Goal: Check status: Check status

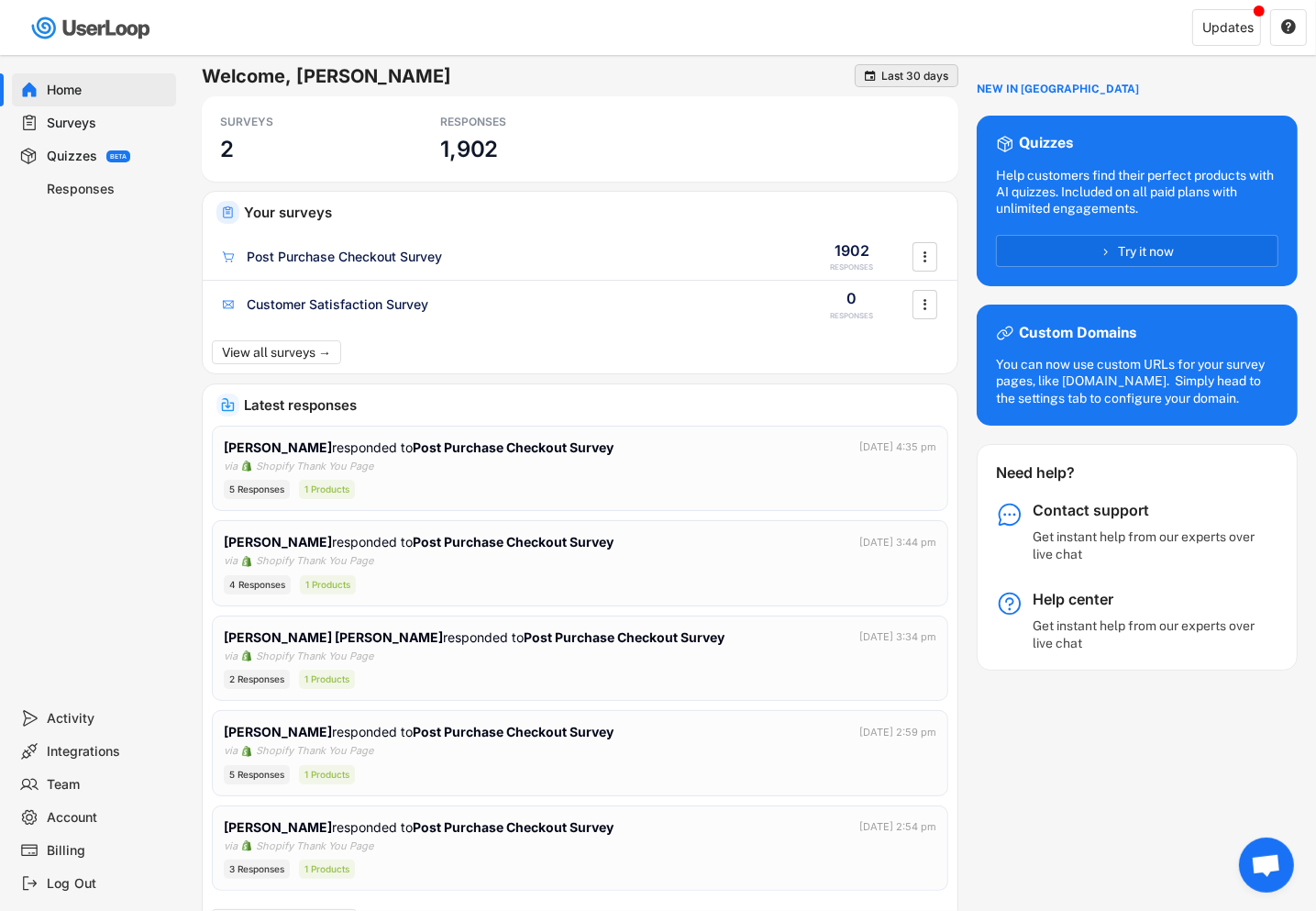
click at [890, 72] on div "Last 30 days" at bounding box center [915, 76] width 67 height 11
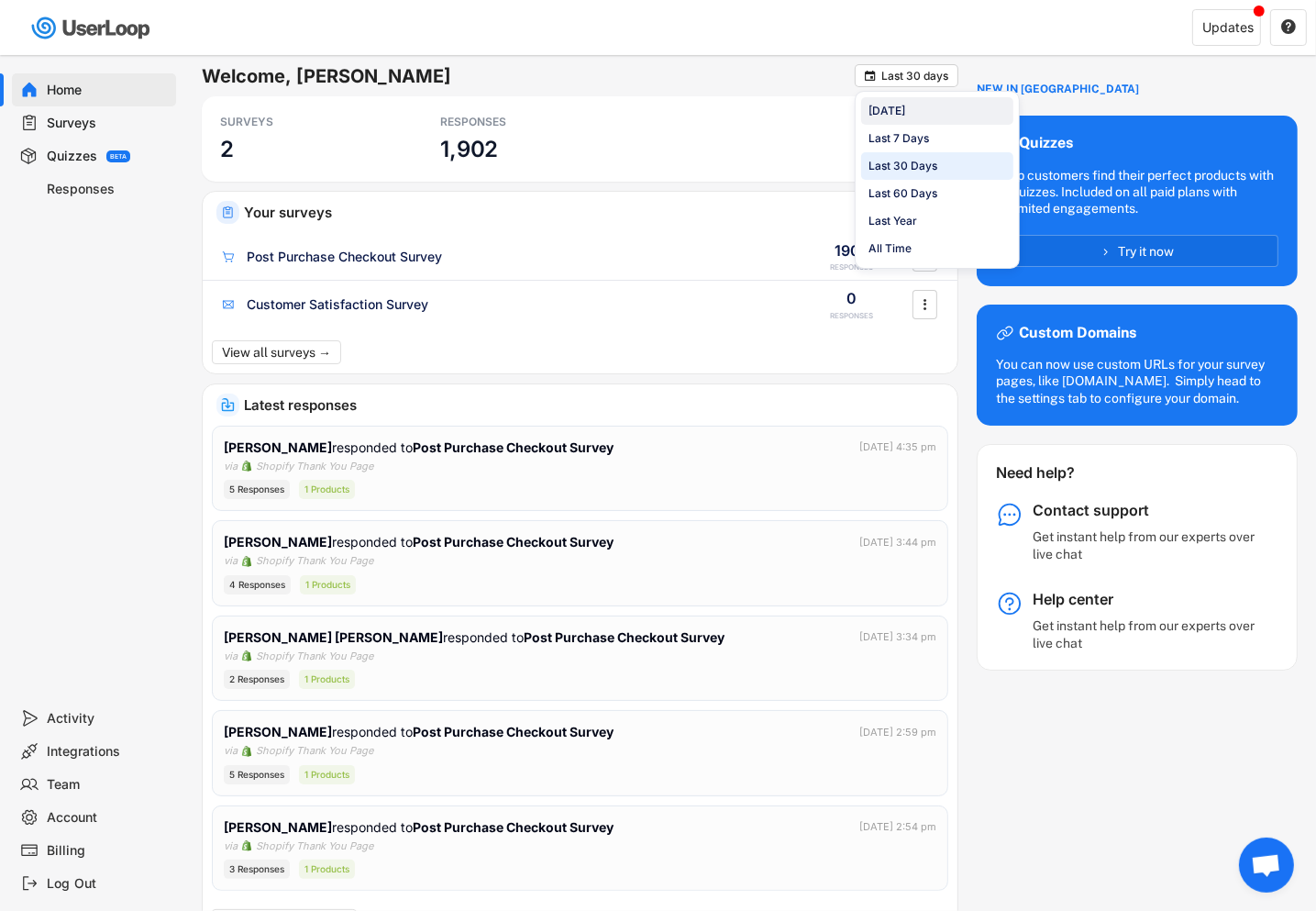
click at [902, 115] on div "[DATE]" at bounding box center [937, 111] width 152 height 28
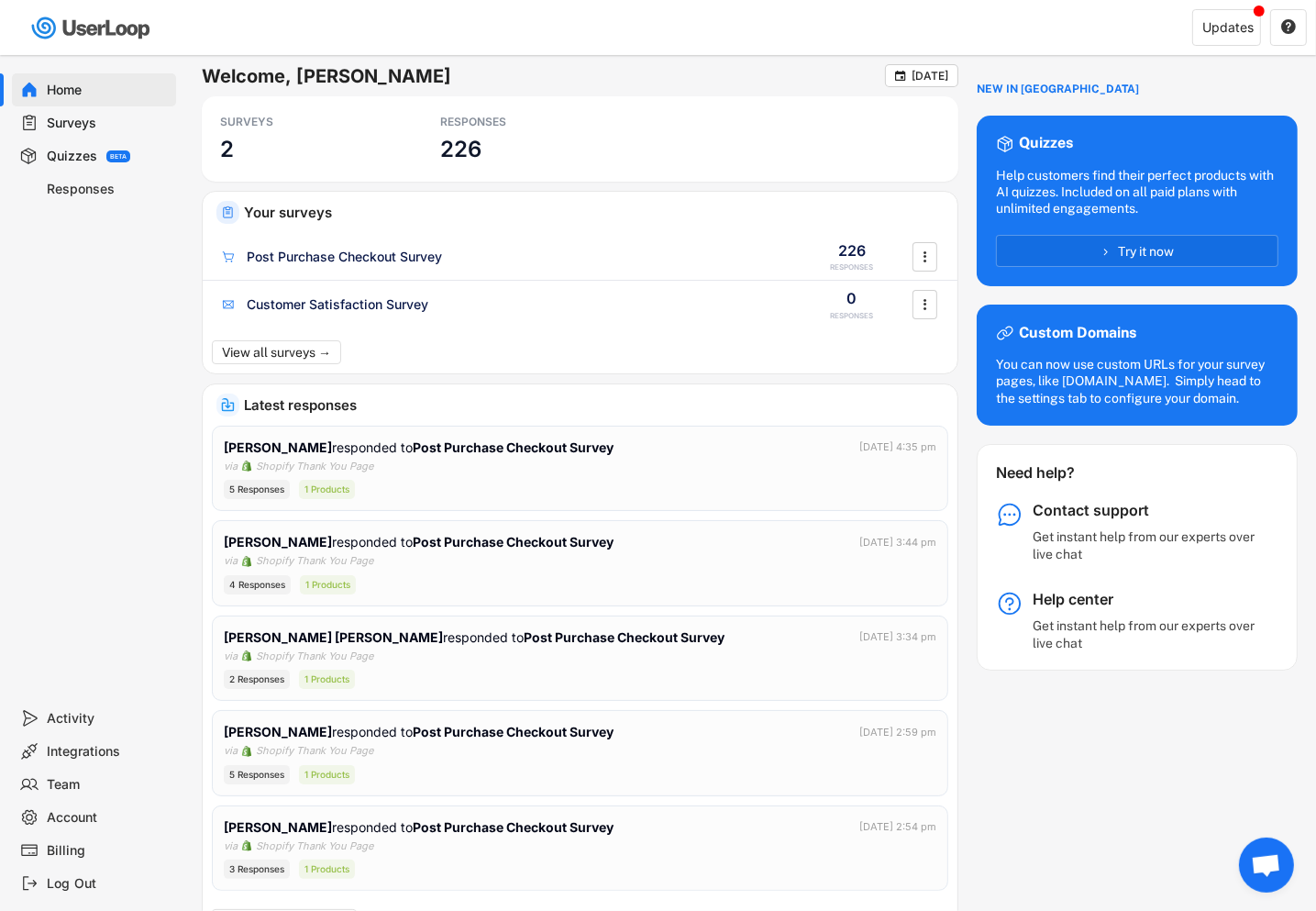
scroll to position [11, 0]
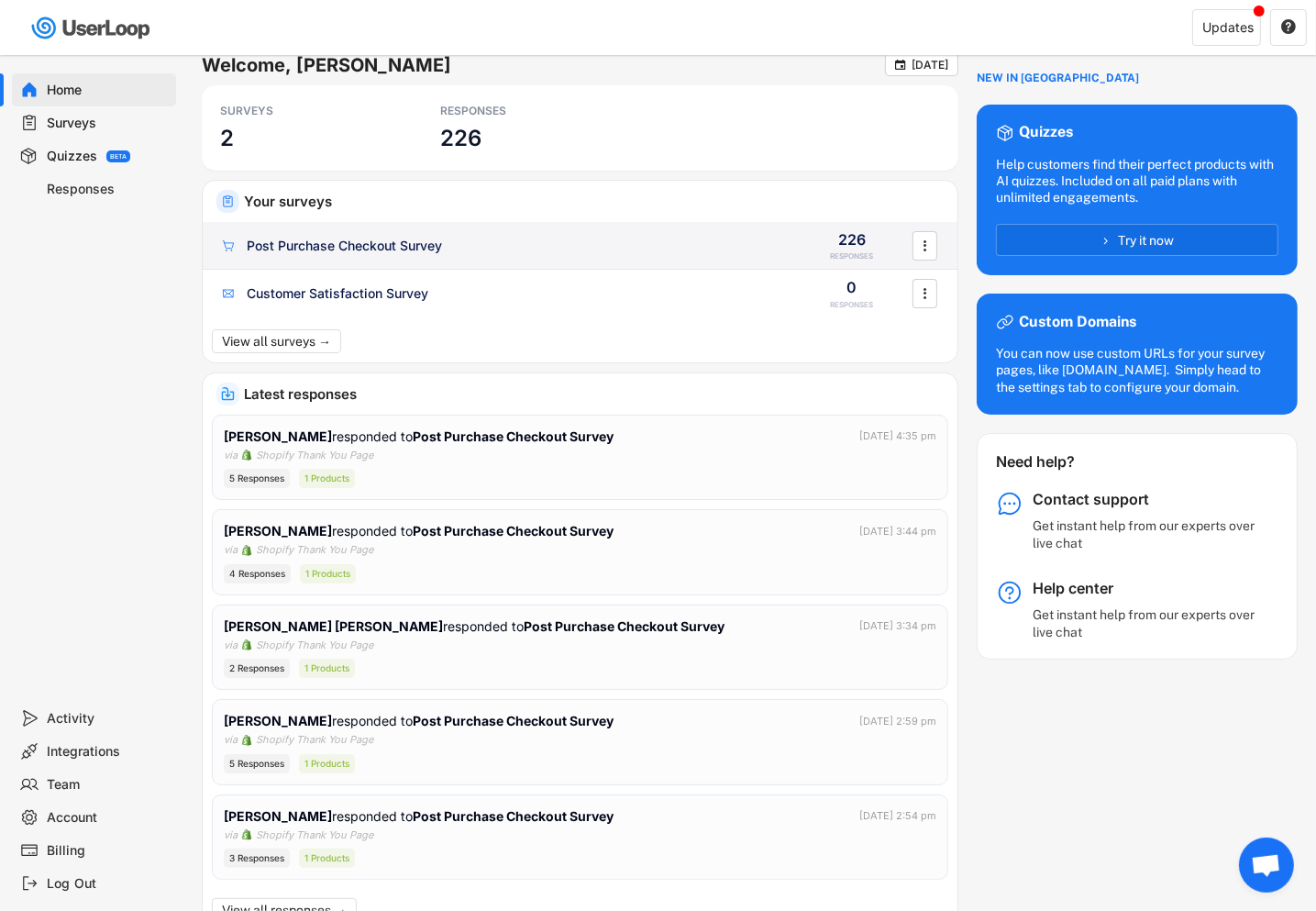
click at [347, 245] on div "Post Purchase Checkout Survey" at bounding box center [345, 246] width 195 height 19
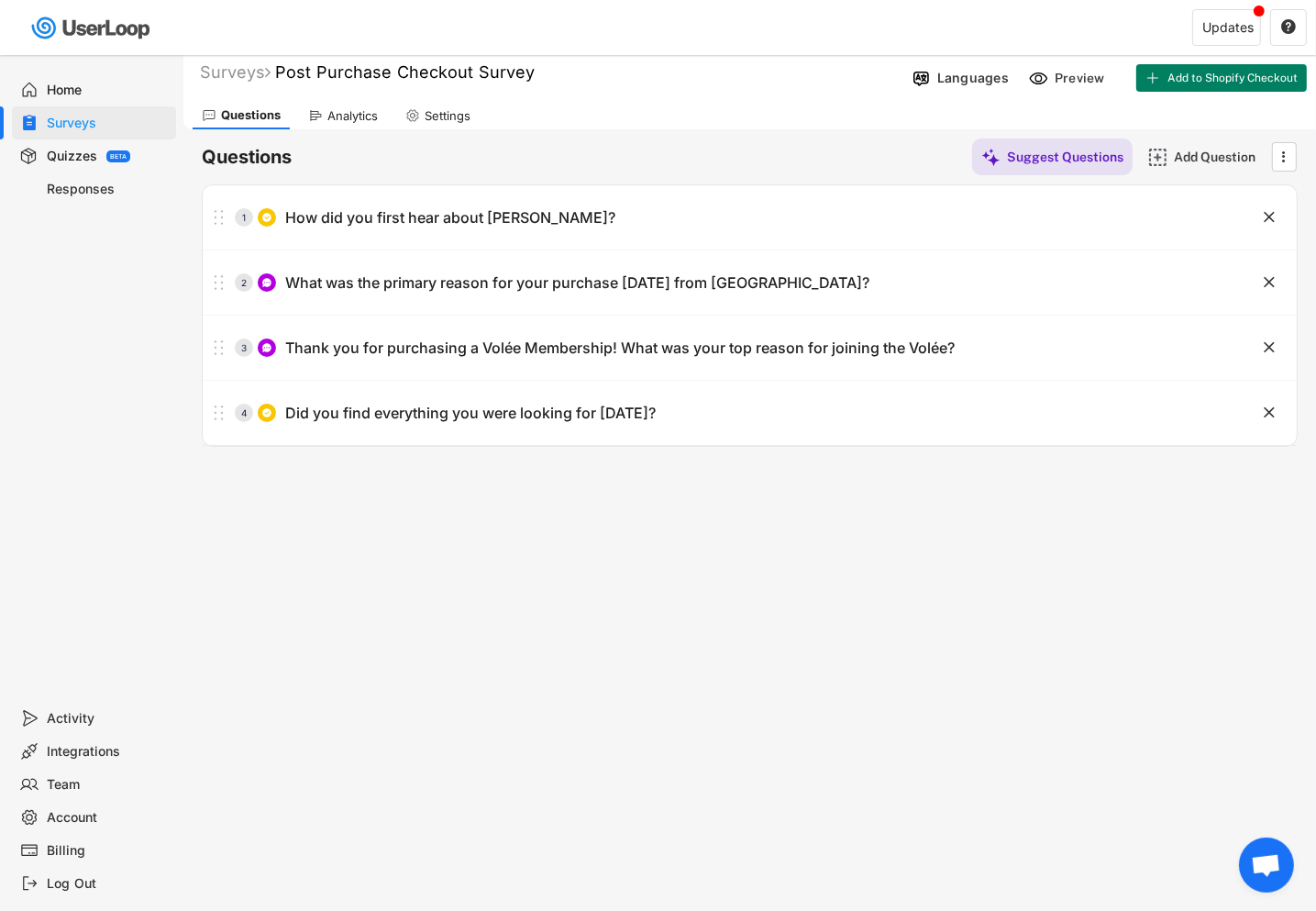
click at [320, 112] on icon at bounding box center [316, 116] width 15 height 15
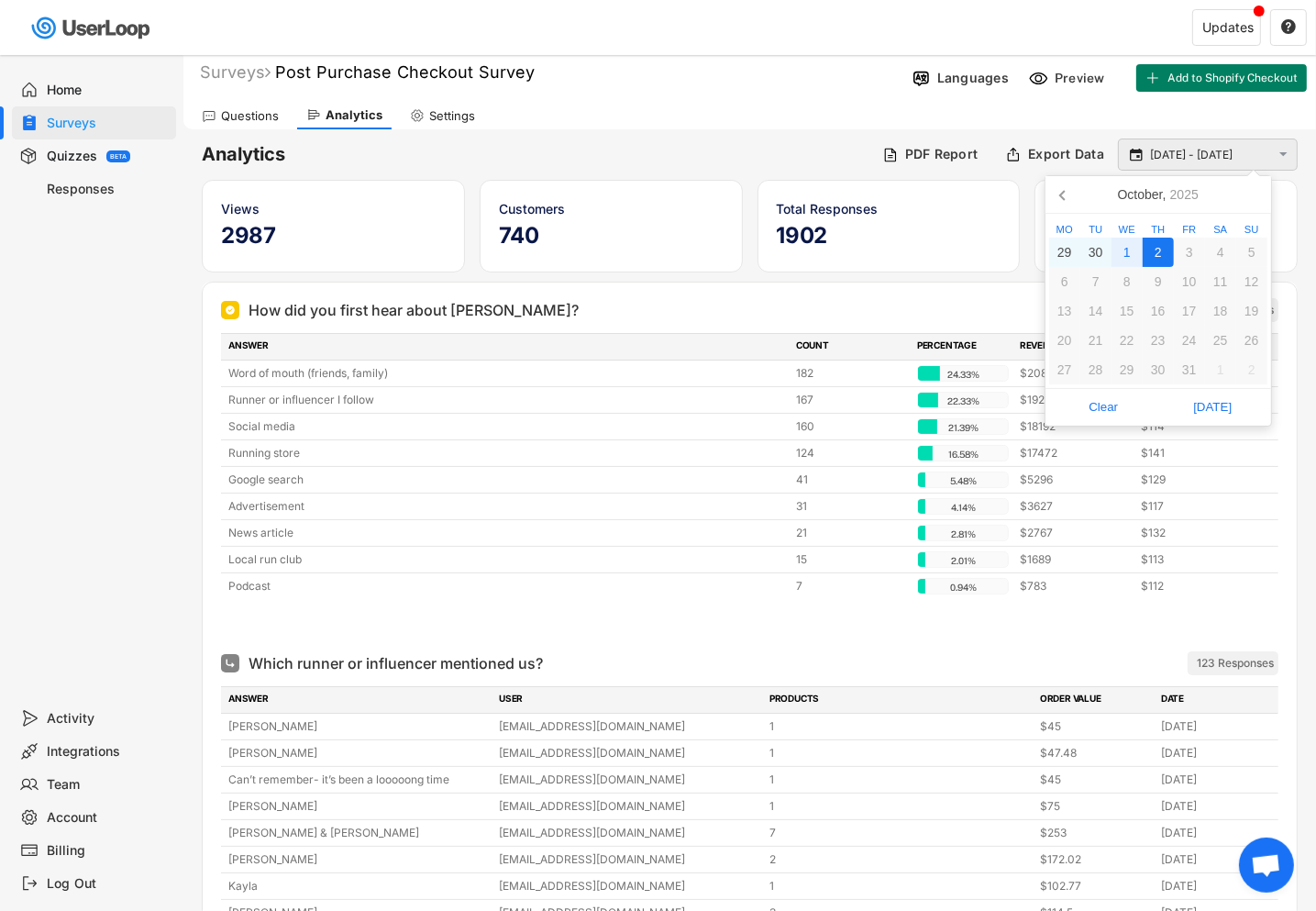
click at [1152, 157] on input "[DATE] - [DATE]" at bounding box center [1210, 155] width 121 height 19
click at [1163, 257] on div "2" at bounding box center [1158, 253] width 32 height 30
click at [1161, 257] on div "2" at bounding box center [1158, 253] width 32 height 30
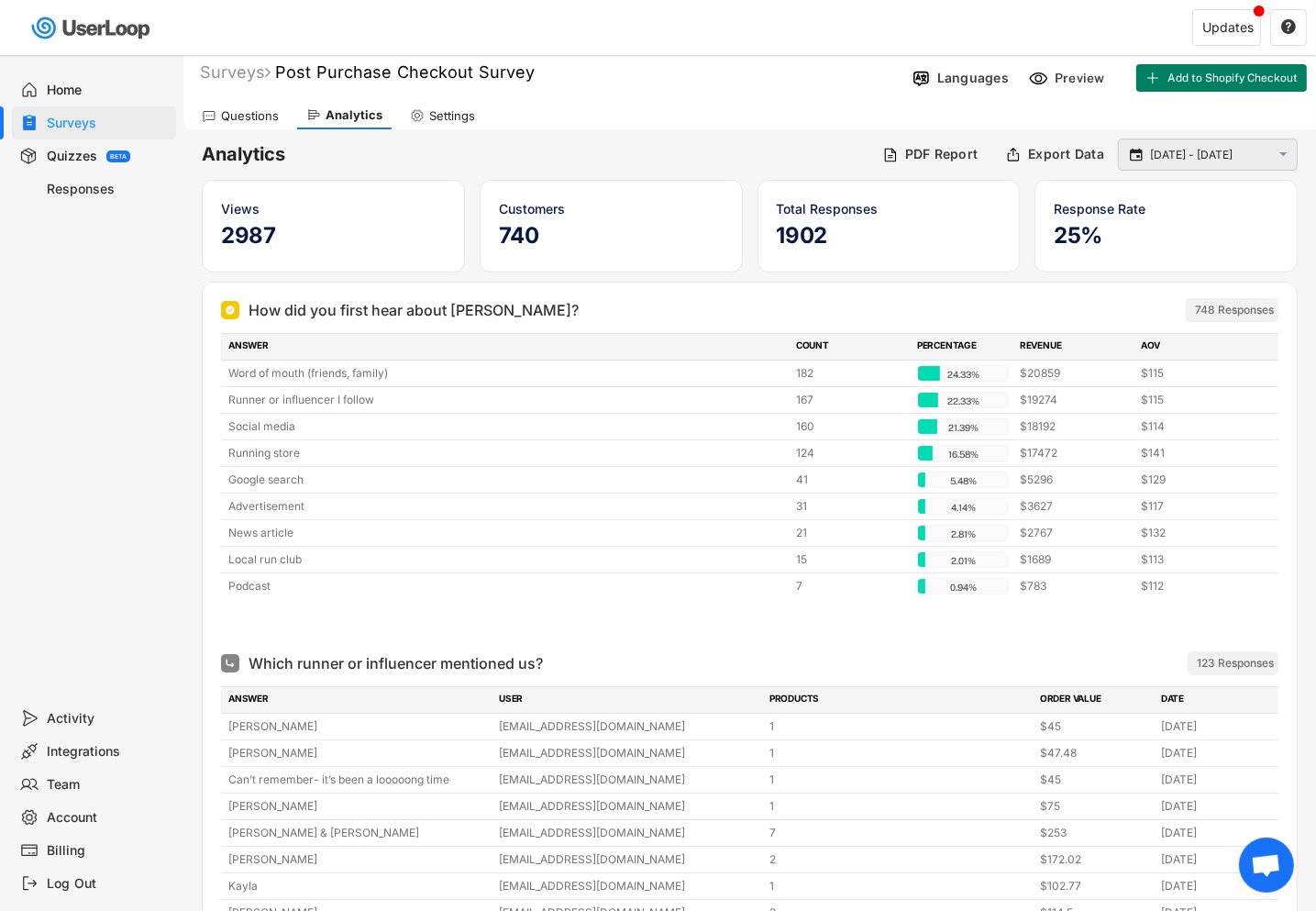
click at [1156, 150] on input "[DATE] - [DATE]" at bounding box center [1210, 155] width 121 height 19
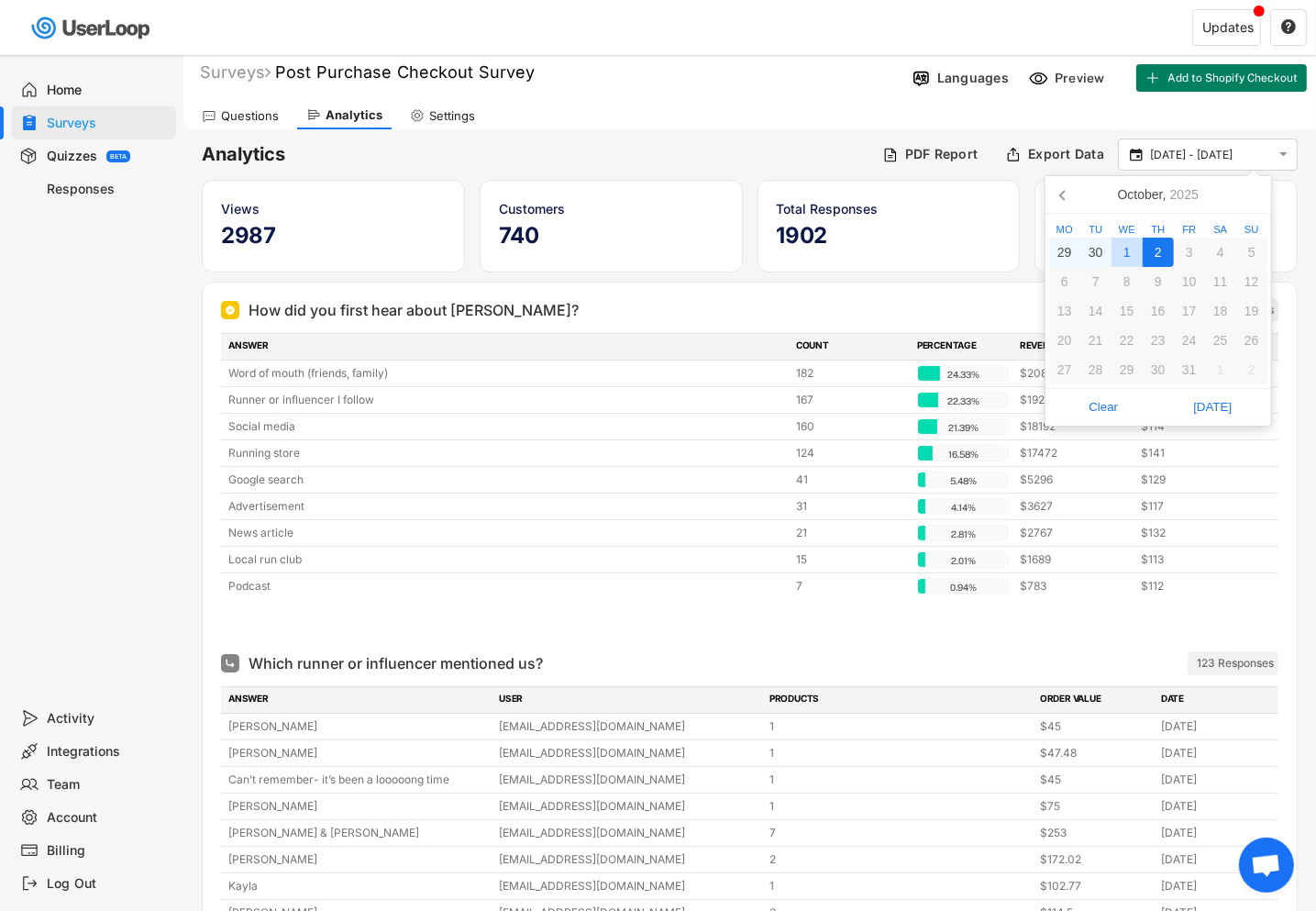
click at [1122, 253] on div "1" at bounding box center [1127, 253] width 32 height 30
click at [1154, 252] on div "2" at bounding box center [1158, 253] width 32 height 30
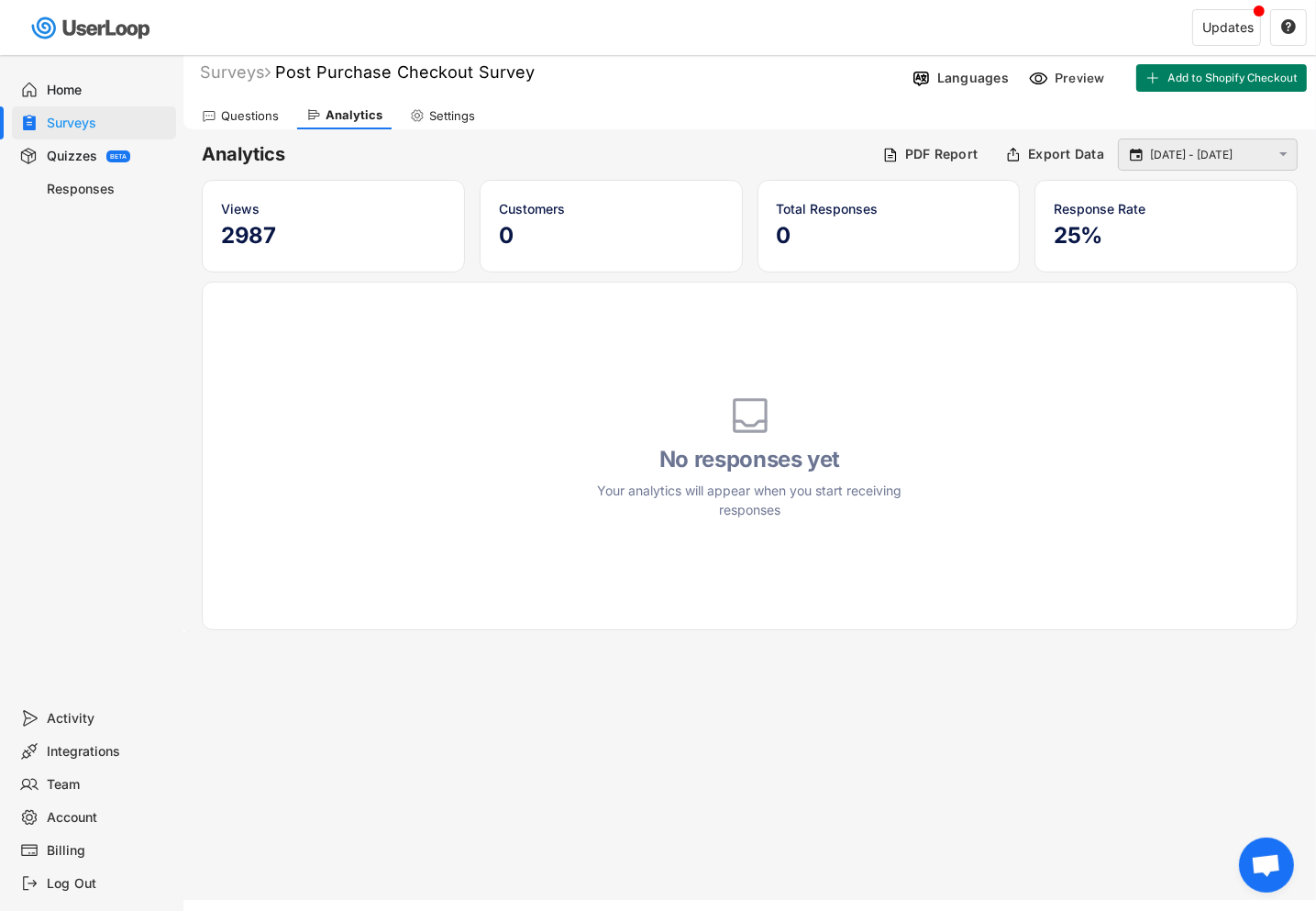
click at [1186, 155] on input "[DATE] - [DATE]" at bounding box center [1210, 155] width 121 height 19
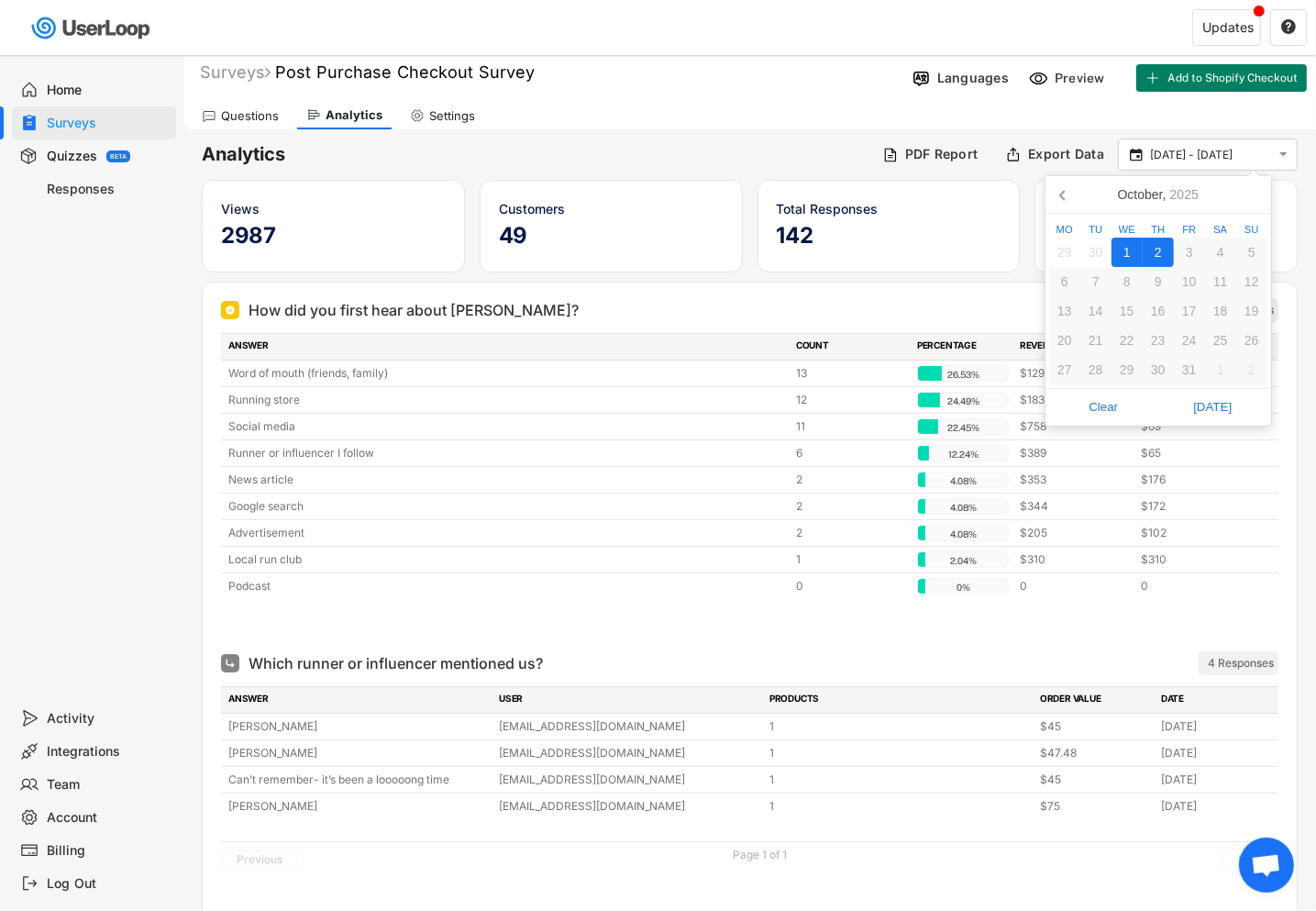
drag, startPoint x: 1160, startPoint y: 241, endPoint x: 1175, endPoint y: 257, distance: 21.9
click at [1161, 243] on div "2" at bounding box center [1158, 253] width 32 height 30
click at [1163, 253] on div "2" at bounding box center [1158, 253] width 32 height 30
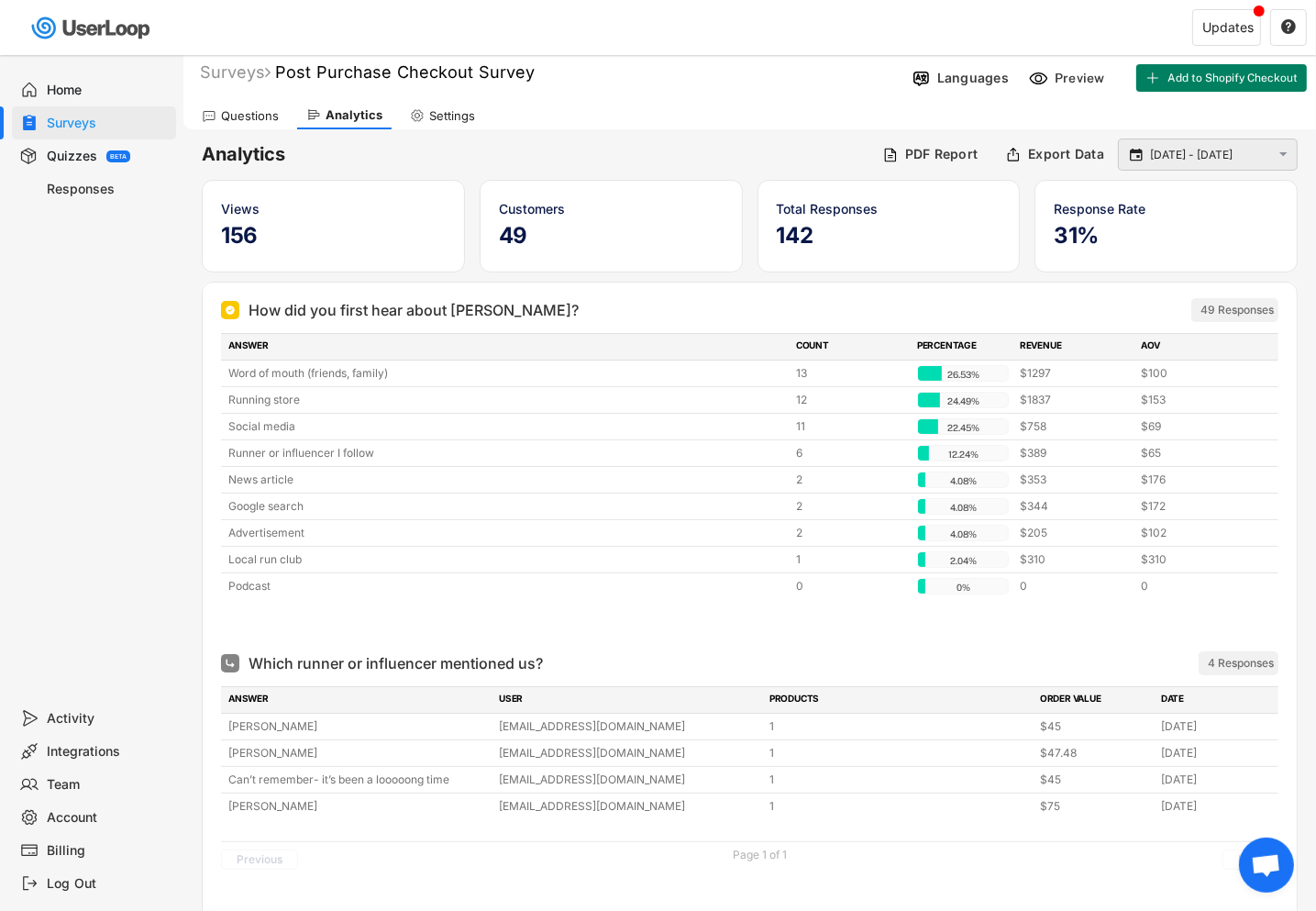
click at [1206, 151] on input "[DATE] - [DATE]" at bounding box center [1210, 155] width 121 height 19
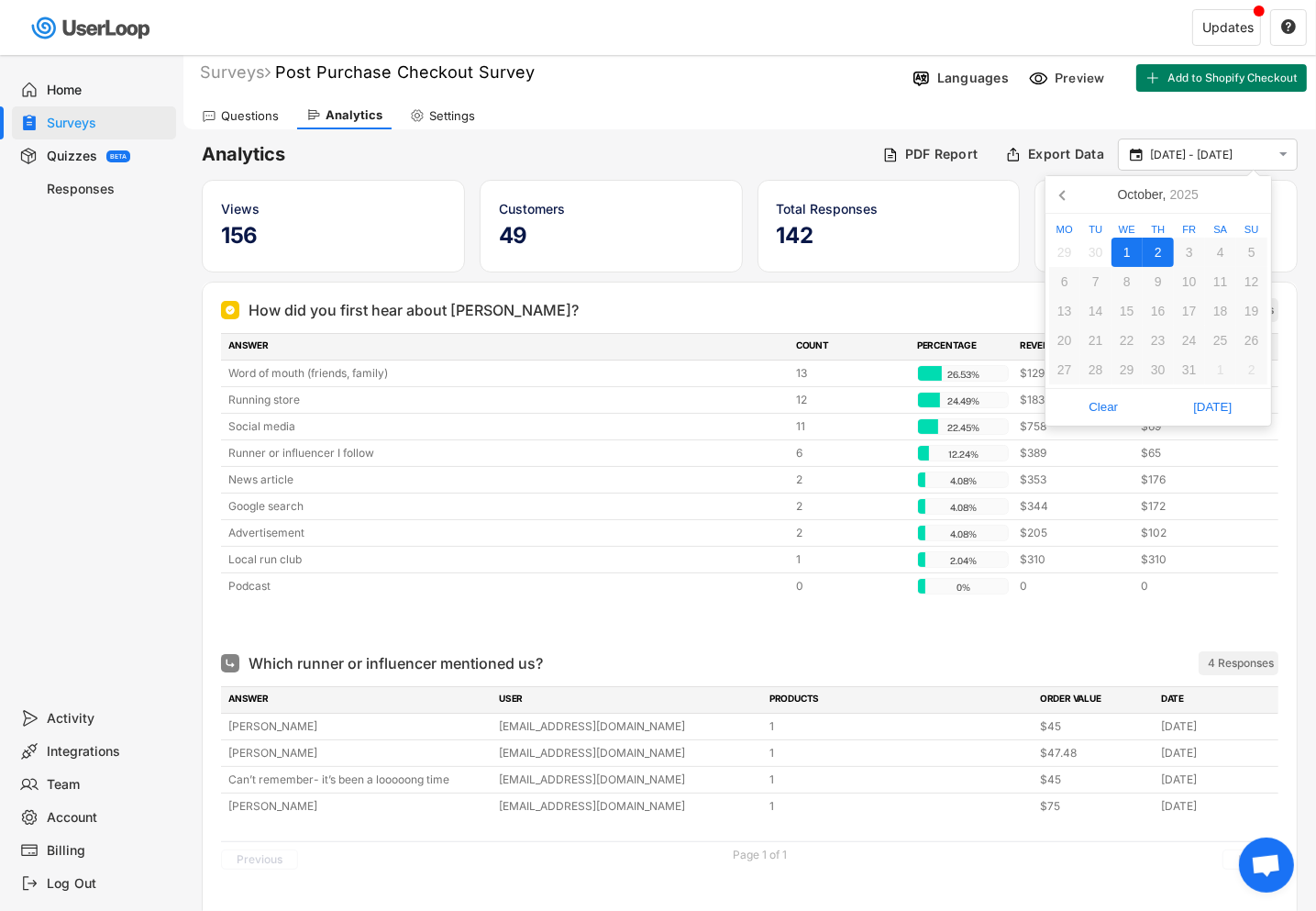
click at [1133, 260] on div "1" at bounding box center [1127, 253] width 32 height 30
type input "[DATE]"
click at [1158, 254] on div "2" at bounding box center [1158, 253] width 32 height 30
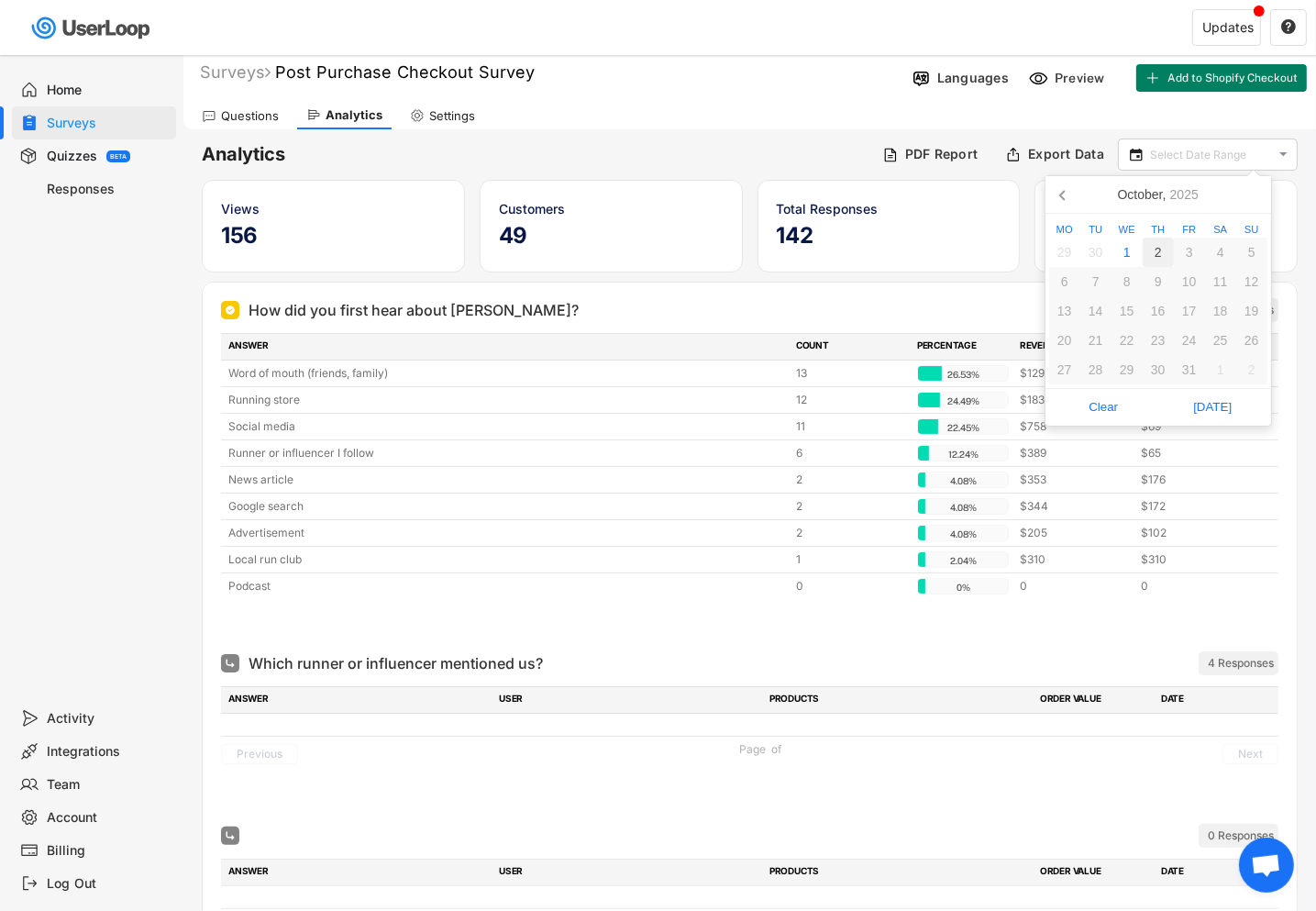
click at [1158, 251] on div "2" at bounding box center [1158, 253] width 32 height 30
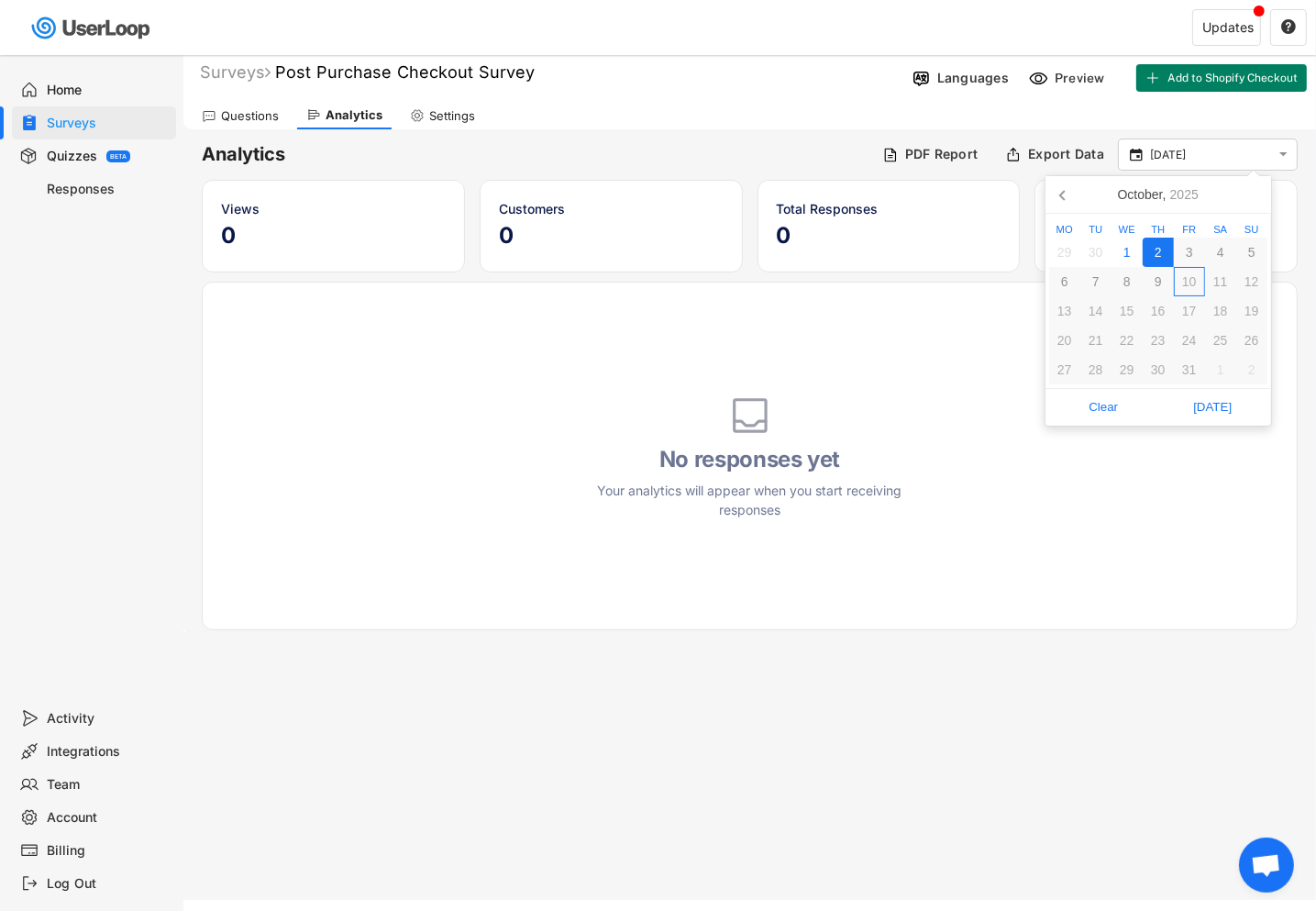
click at [820, 98] on div "Questions Analytics Settings" at bounding box center [750, 113] width 1133 height 33
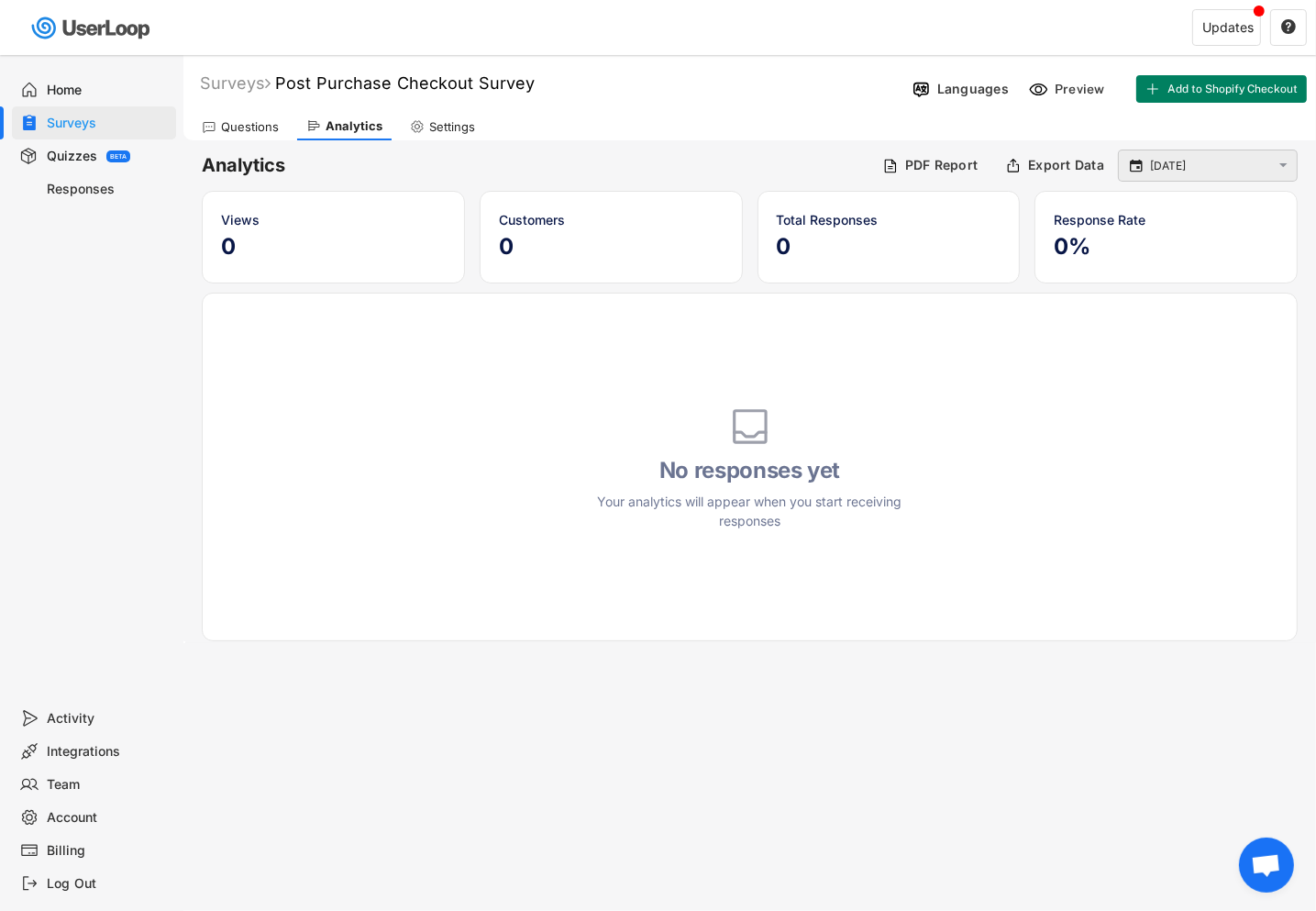
click at [1177, 163] on input "[DATE]" at bounding box center [1210, 166] width 121 height 19
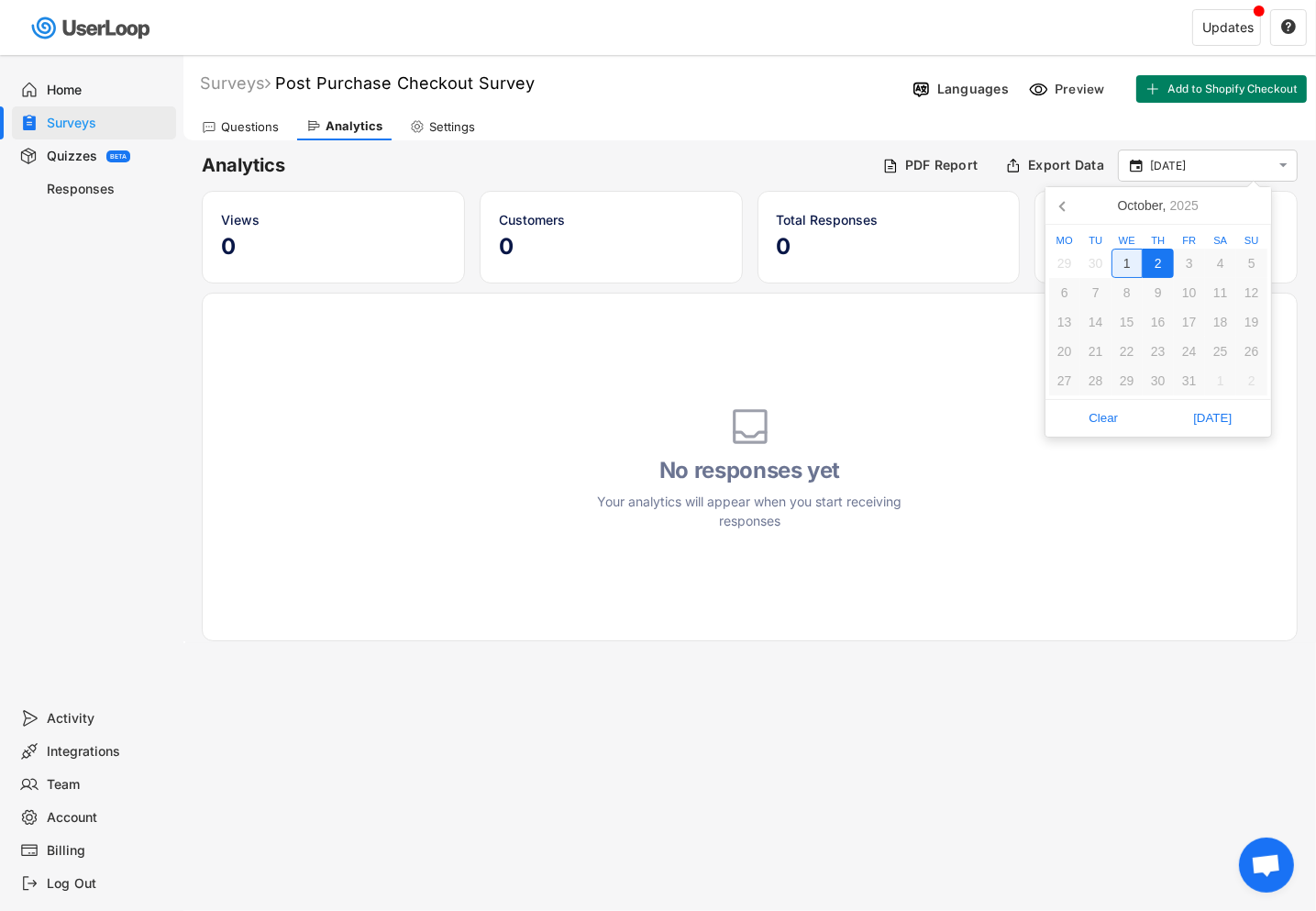
click at [1131, 257] on div "1" at bounding box center [1127, 264] width 32 height 30
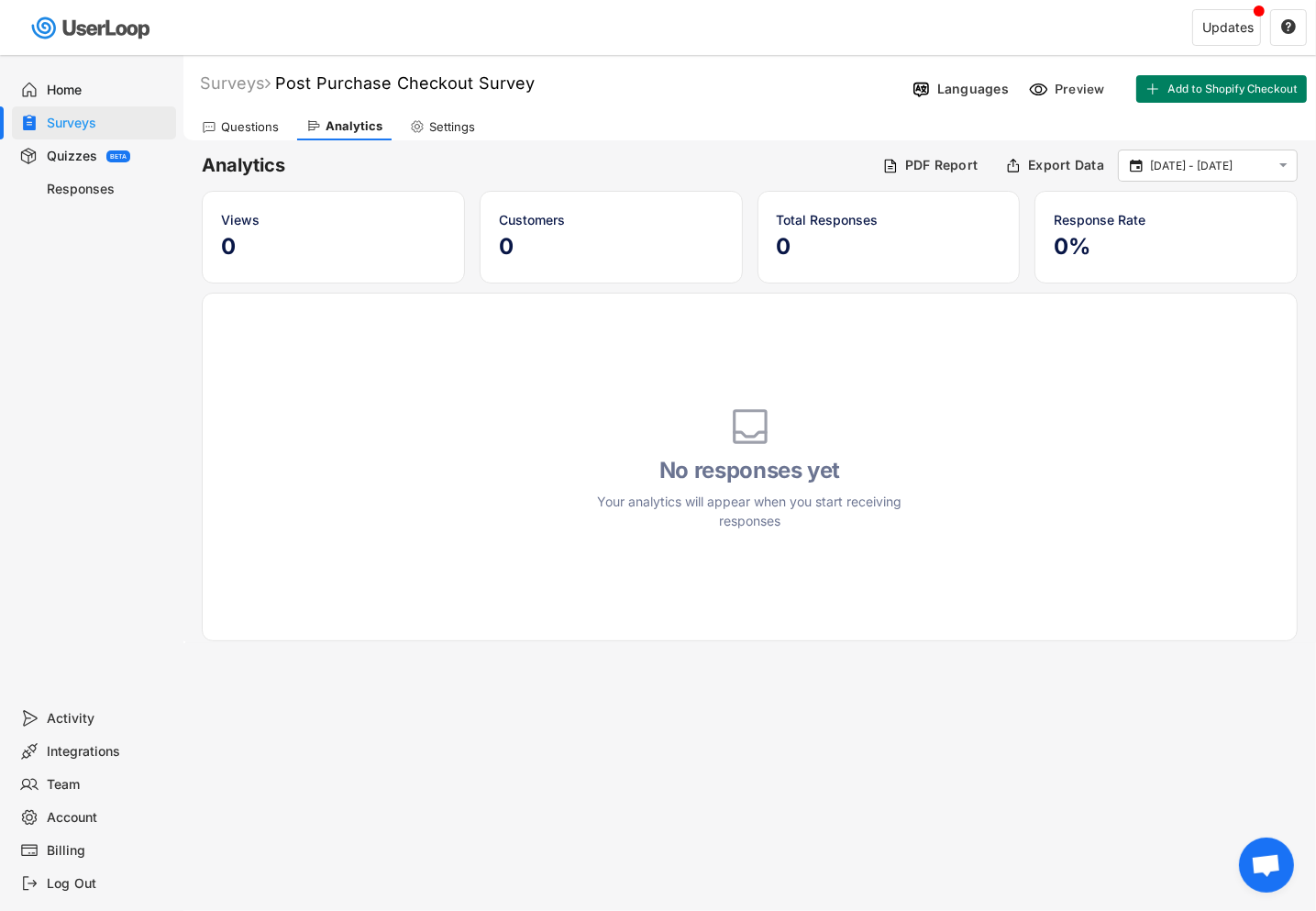
click at [1131, 257] on div "1" at bounding box center [1127, 271] width 32 height 30
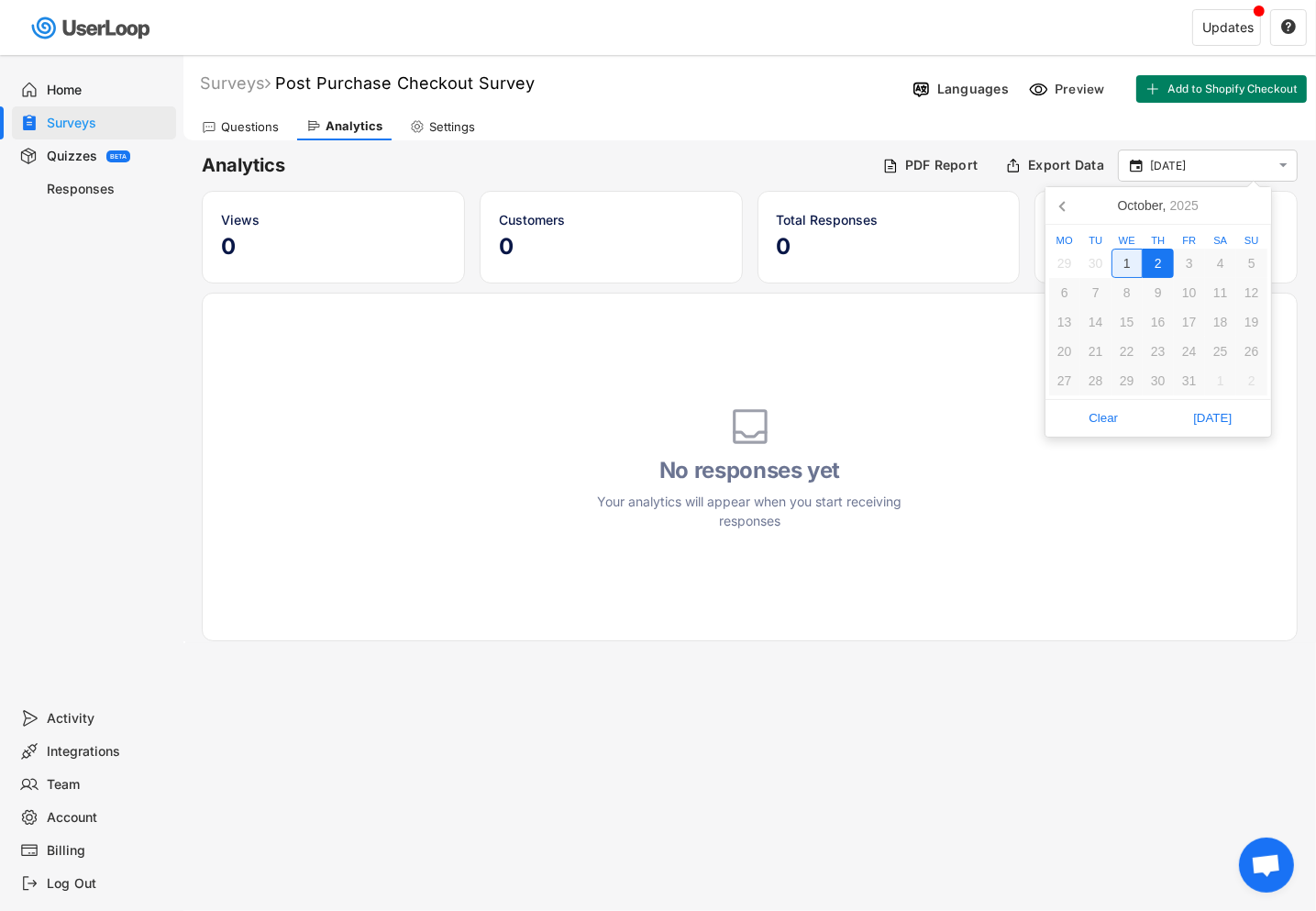
click at [1132, 260] on div "1" at bounding box center [1127, 264] width 32 height 30
type input "[DATE] - [DATE]"
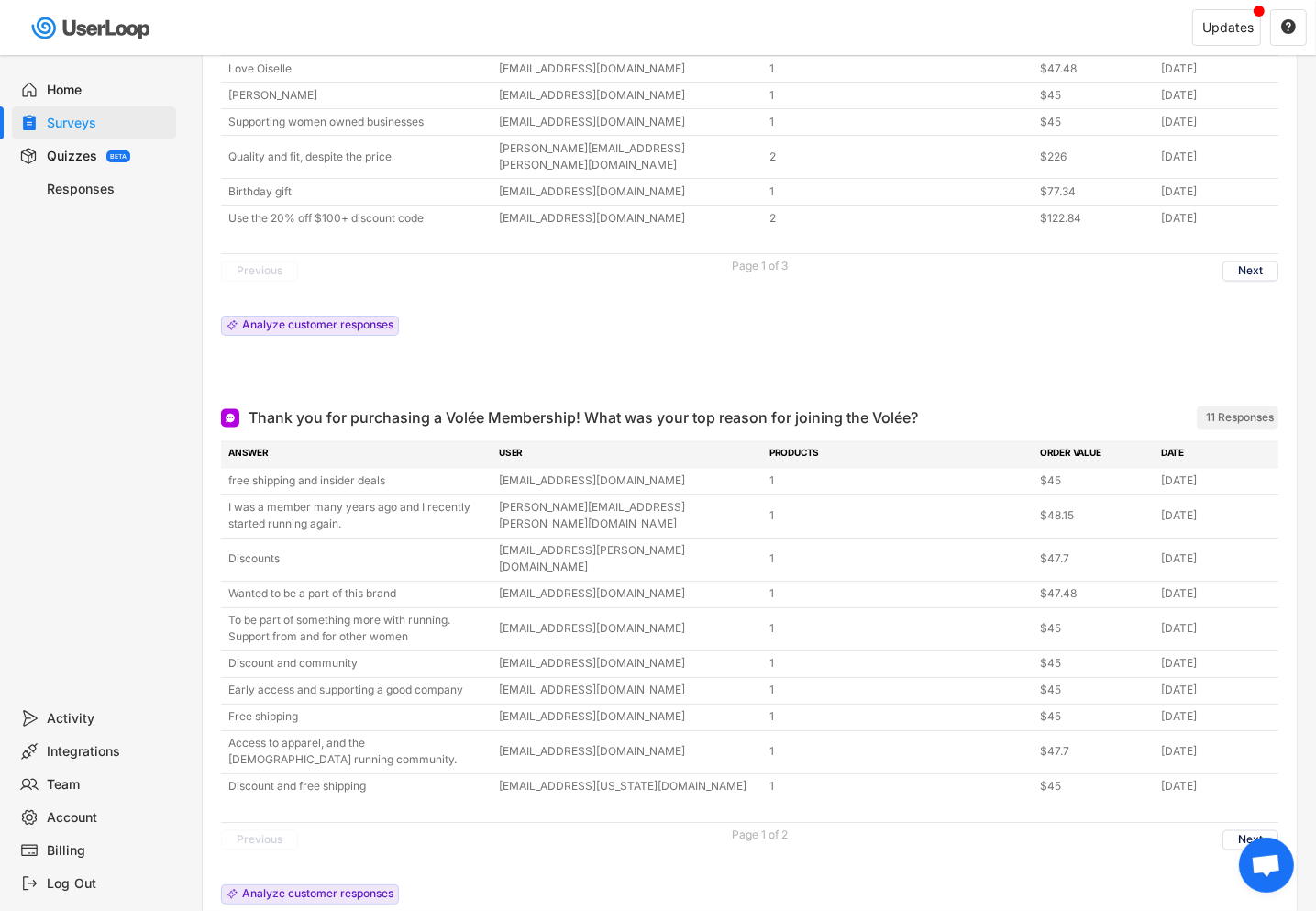
scroll to position [3039, 0]
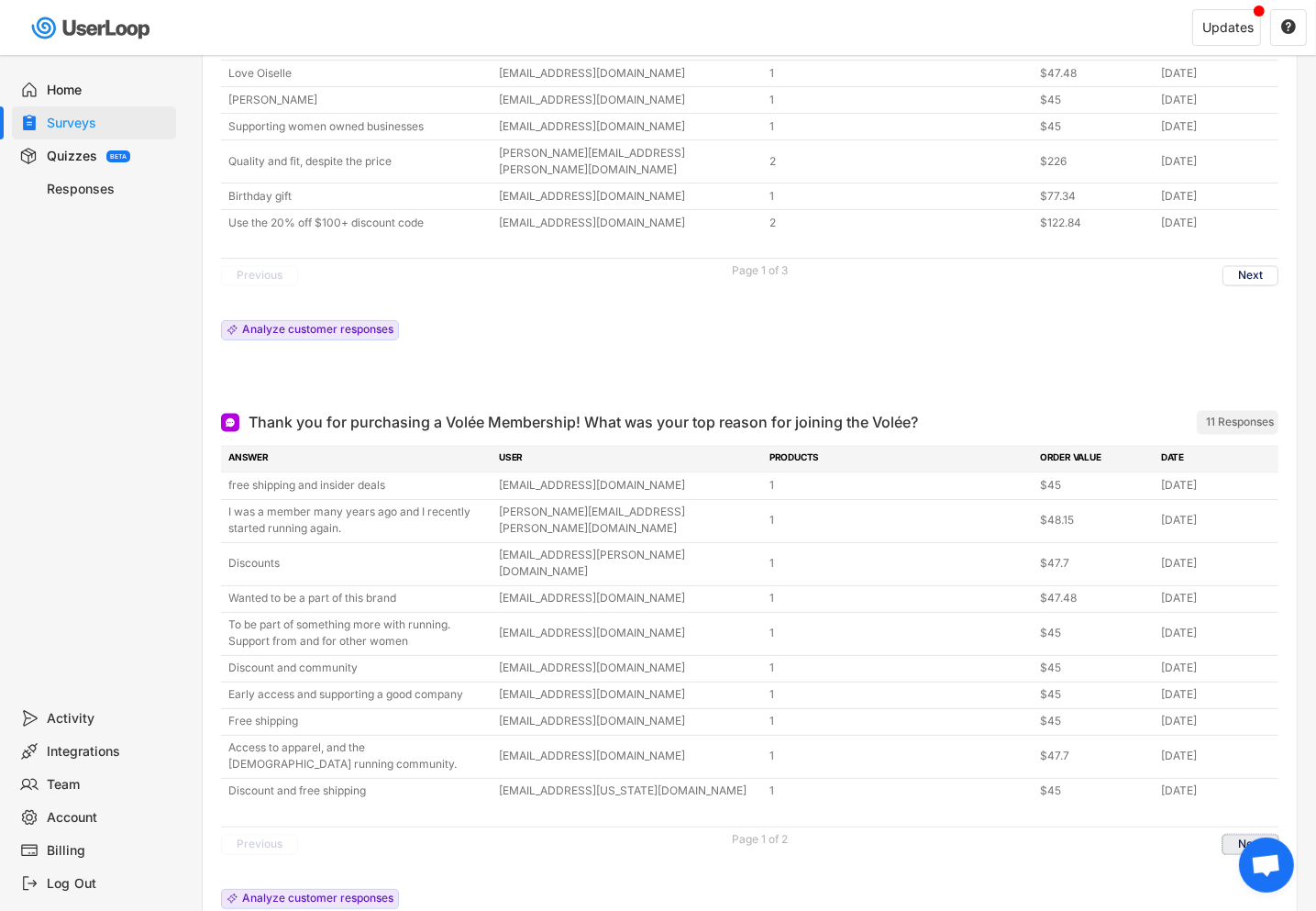
click at [1245, 835] on button "Next" at bounding box center [1250, 845] width 56 height 20
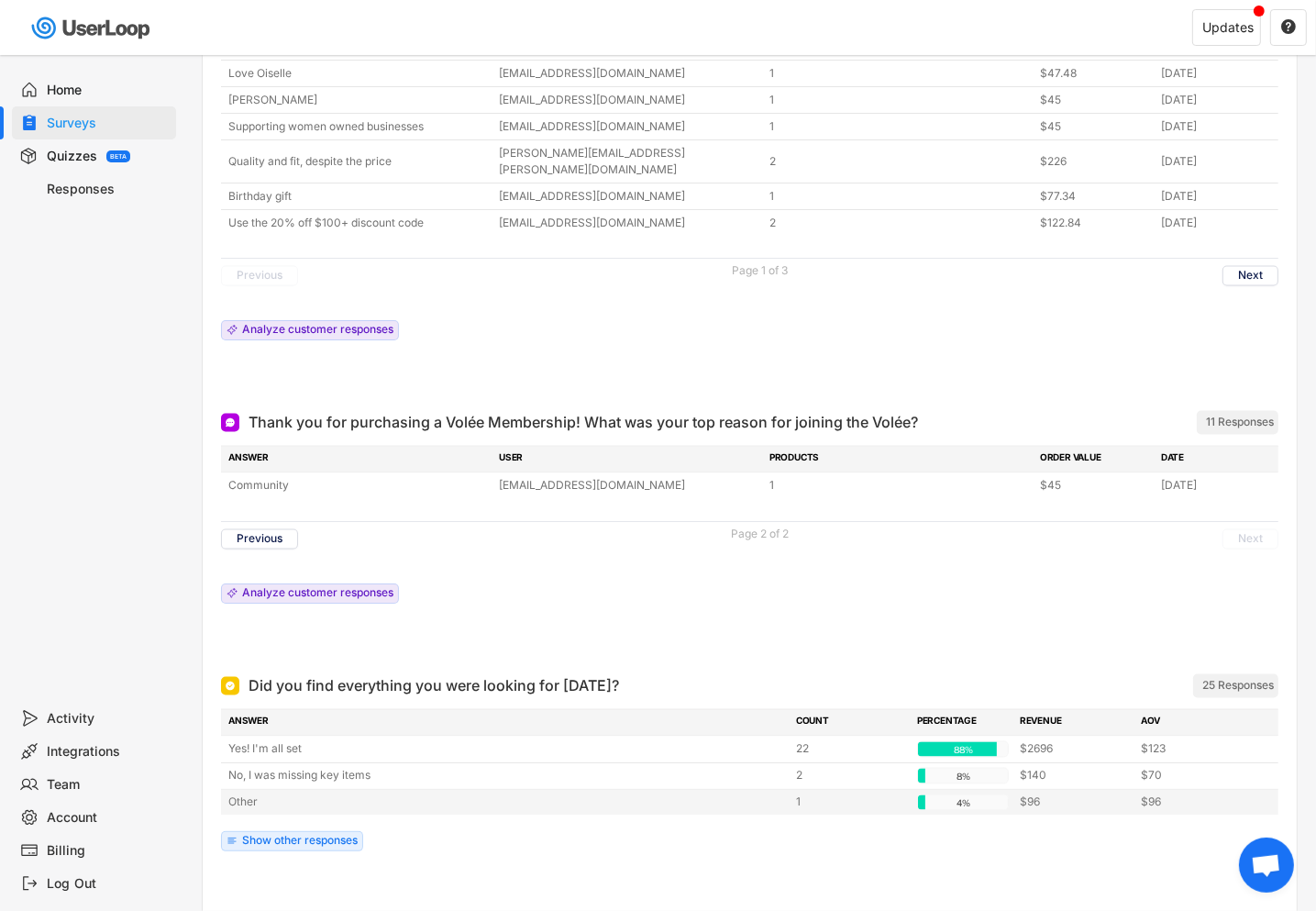
scroll to position [3039, 0]
click at [264, 528] on button "Previous" at bounding box center [259, 539] width 77 height 20
